Goal: Find contact information: Find contact information

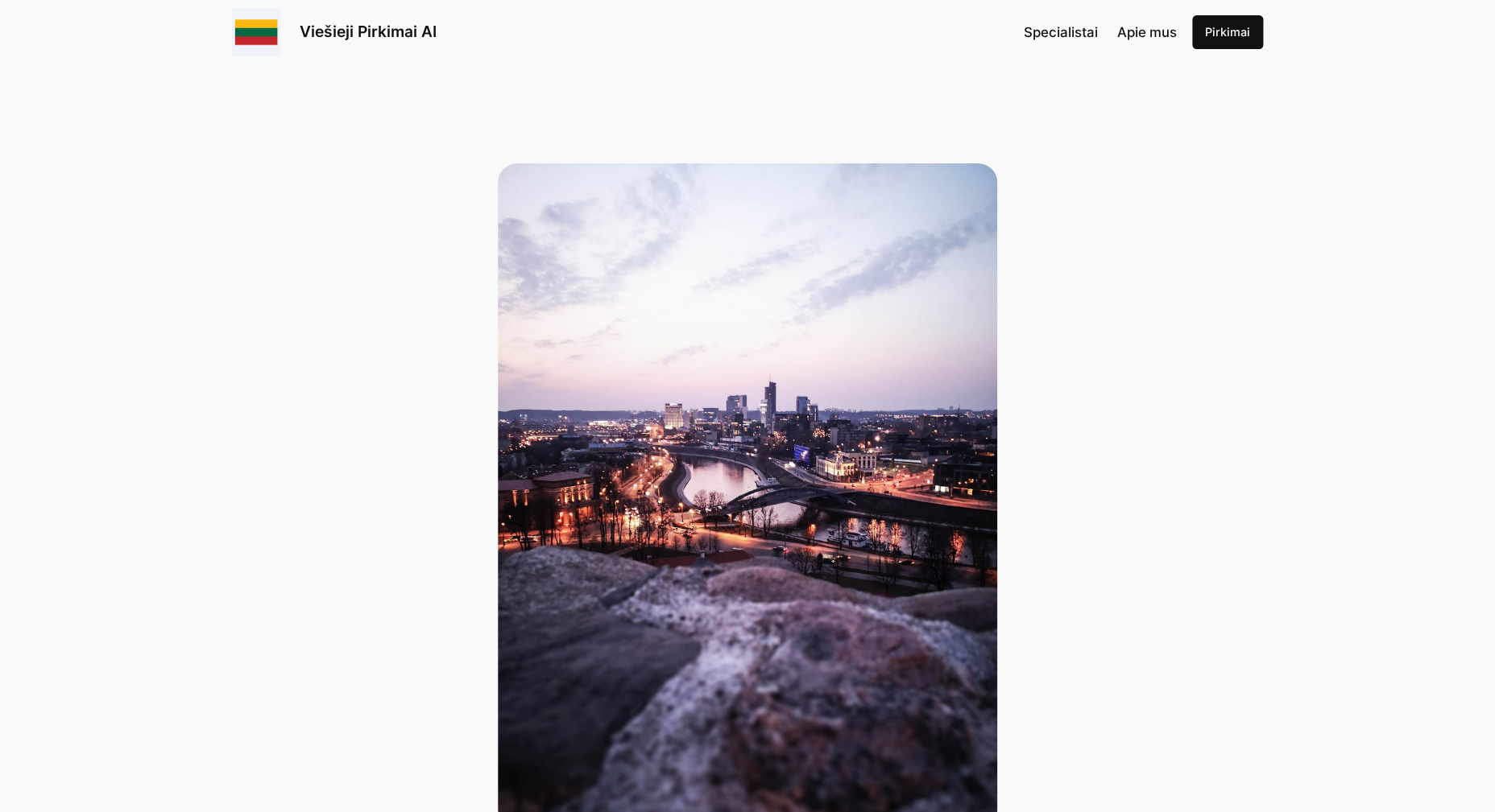
click at [373, 25] on link "Viešieji Pirkimai AI" at bounding box center [369, 31] width 137 height 19
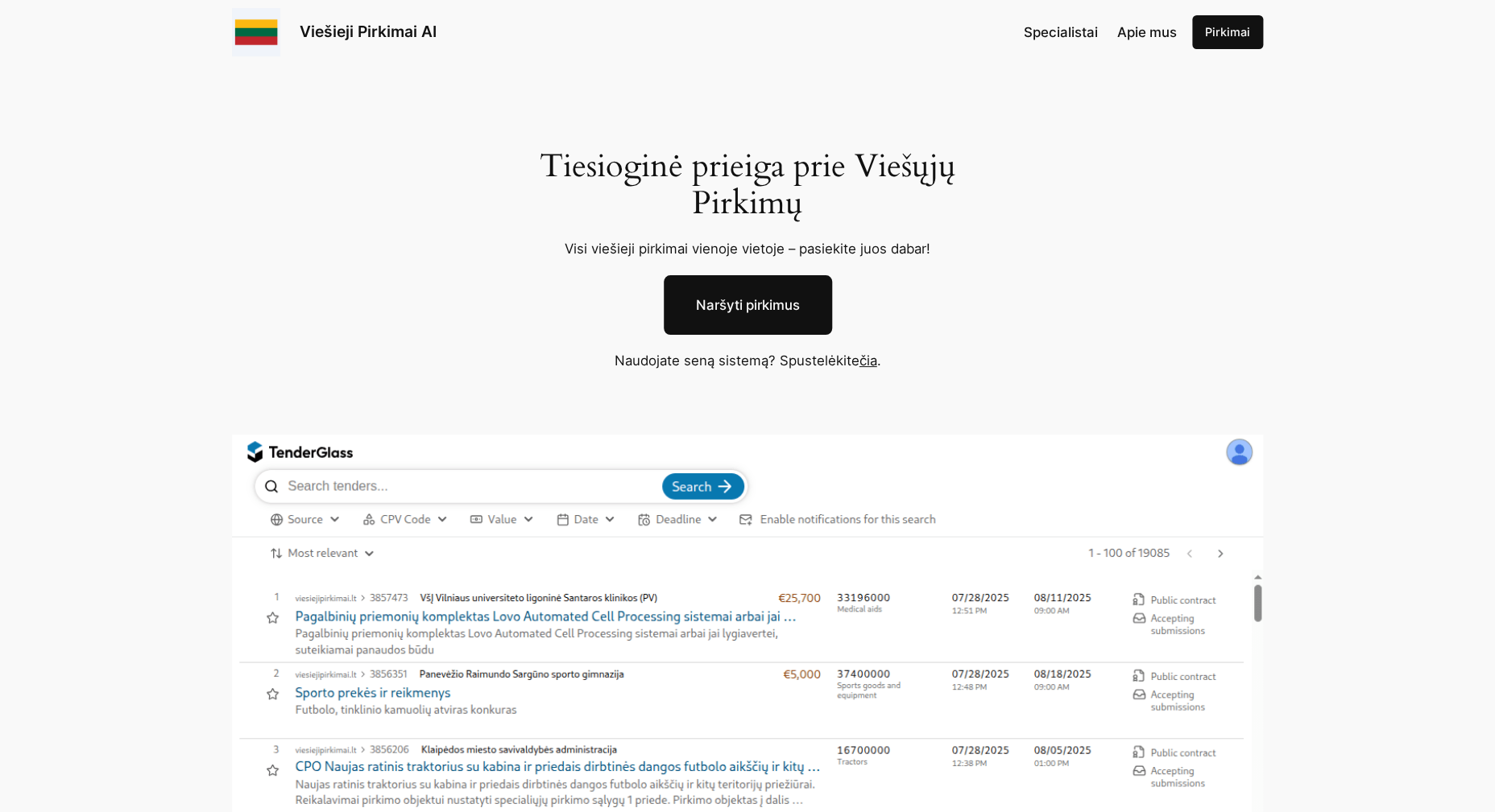
click at [765, 310] on link "Naršyti pirkimus" at bounding box center [748, 305] width 169 height 60
